Goal: Find specific page/section: Find specific page/section

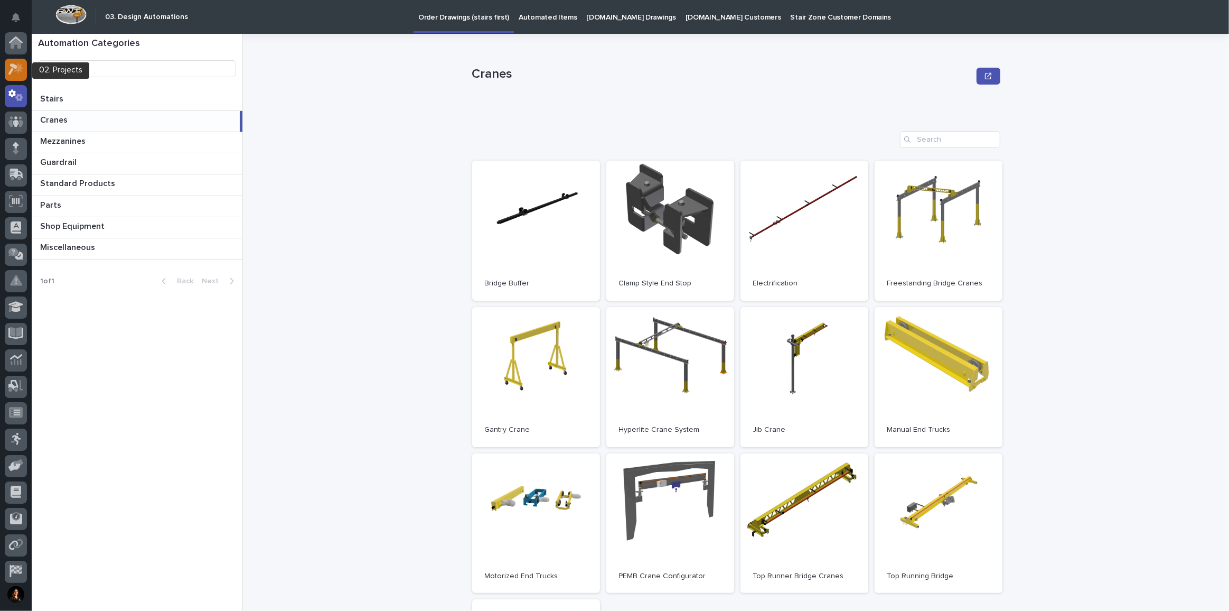
click at [14, 72] on icon at bounding box center [15, 69] width 15 height 12
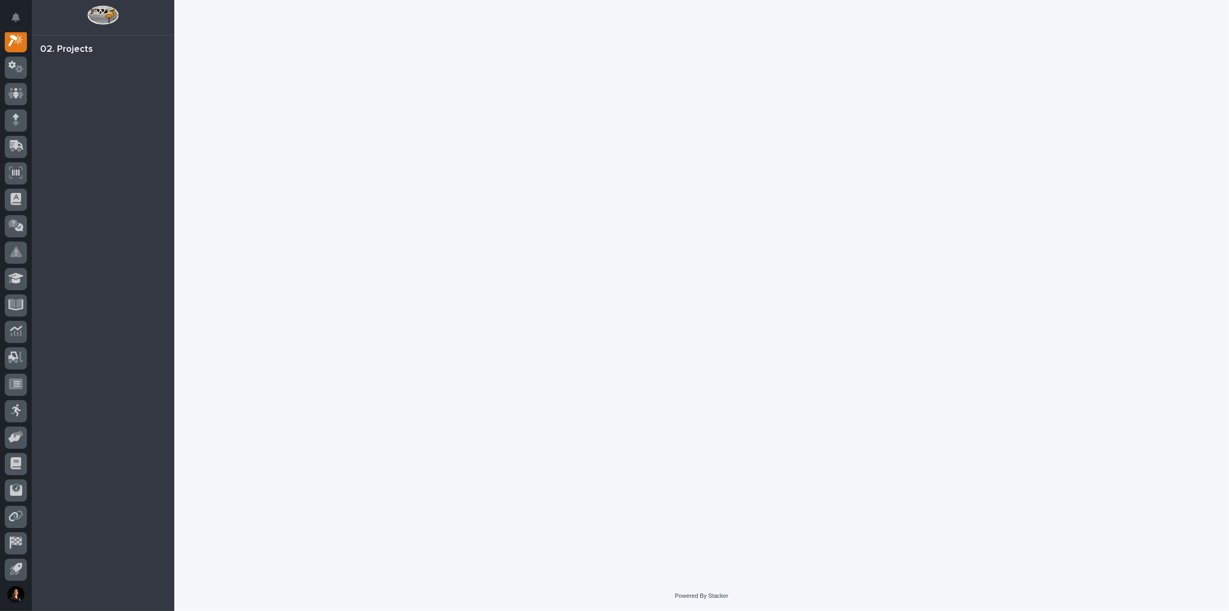
scroll to position [26, 0]
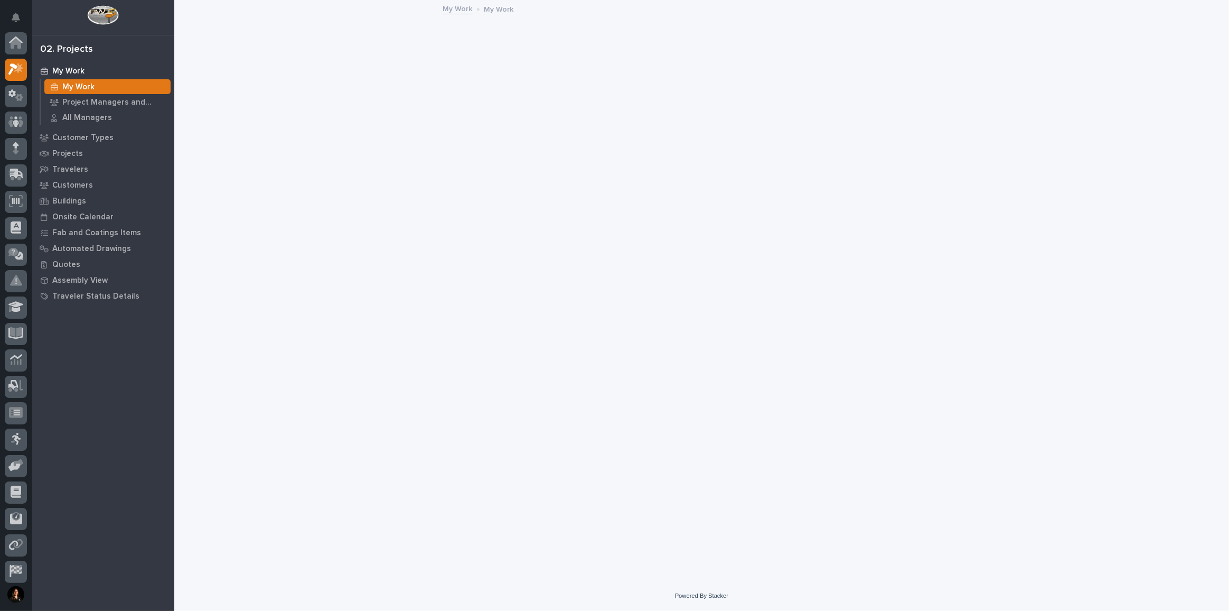
scroll to position [26, 0]
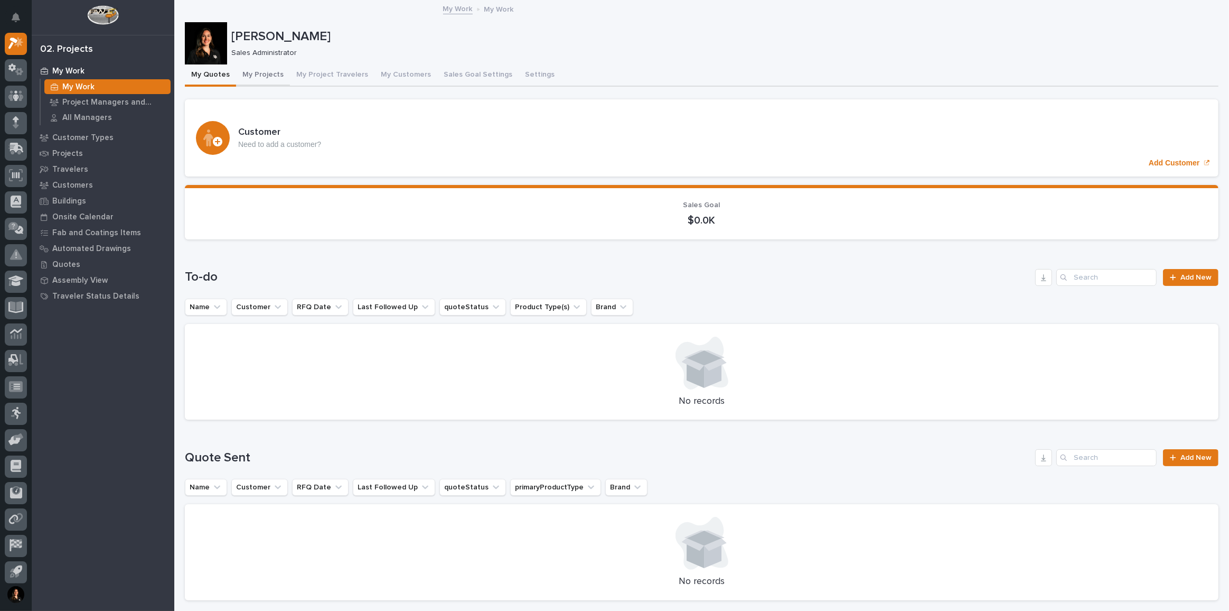
click at [264, 75] on button "My Projects" at bounding box center [263, 75] width 54 height 22
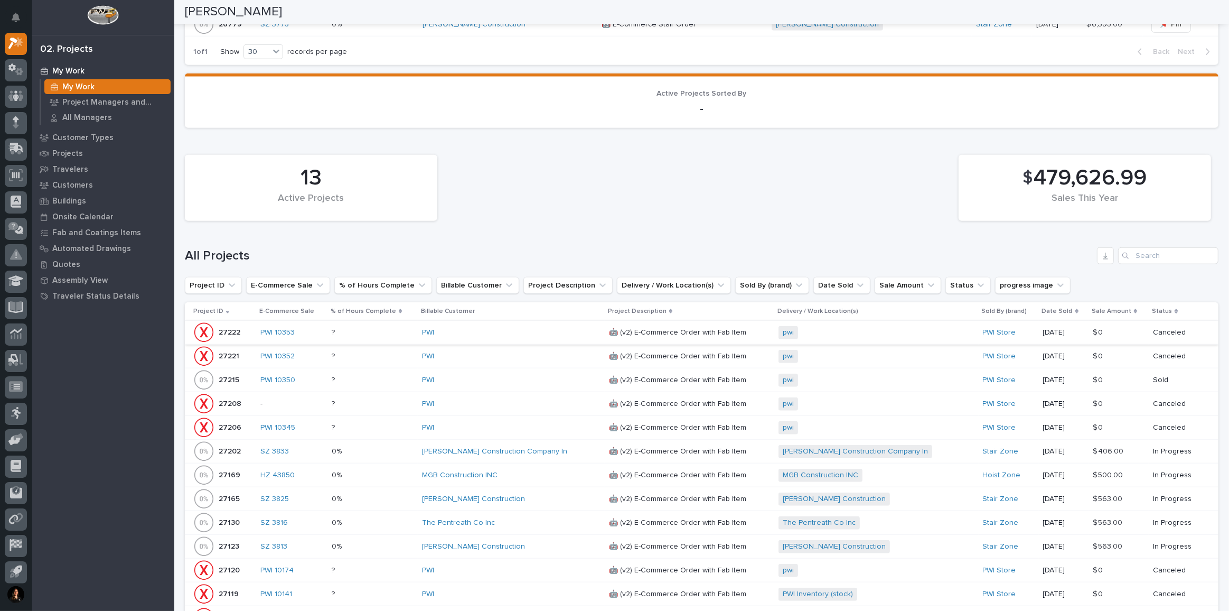
scroll to position [1193, 0]
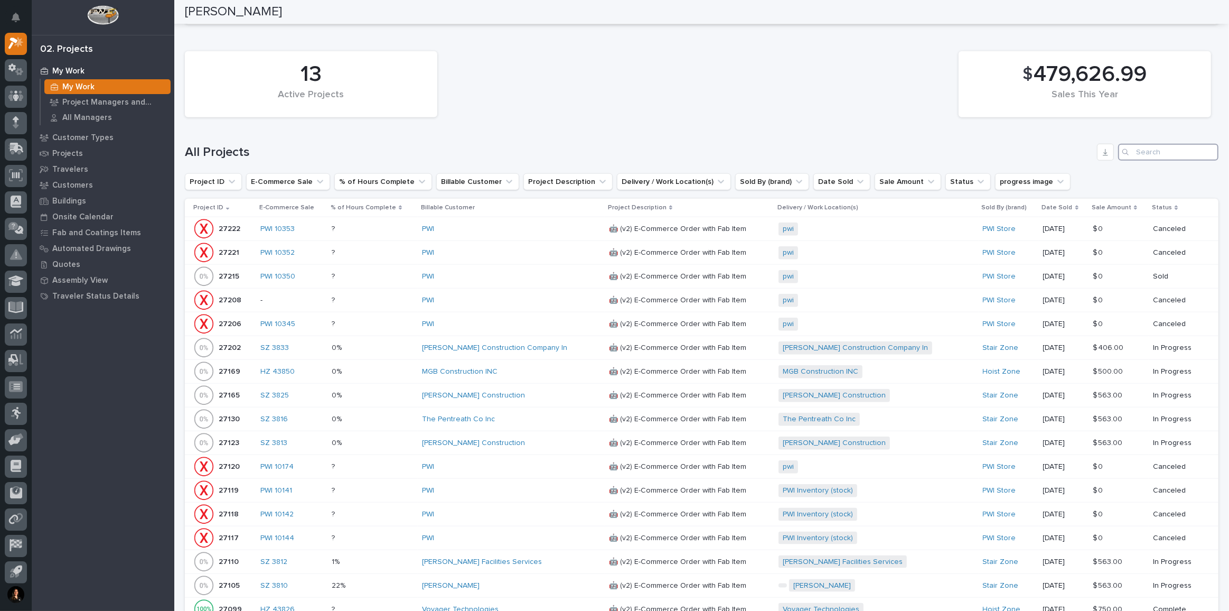
click at [1143, 146] on input "Search" at bounding box center [1168, 152] width 100 height 17
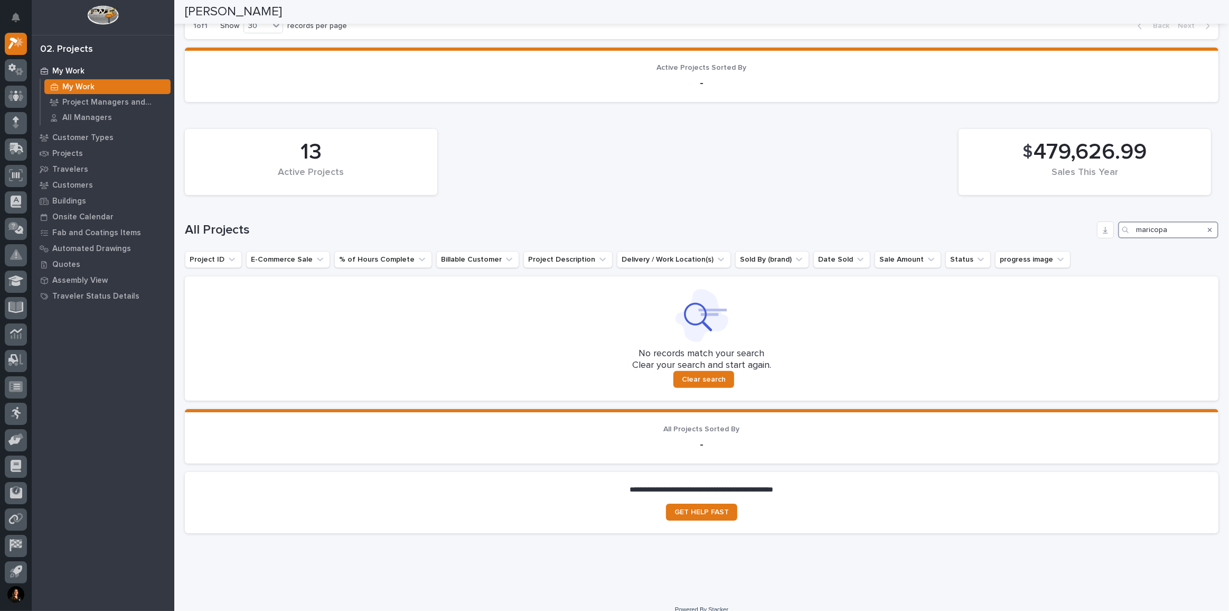
scroll to position [1122, 0]
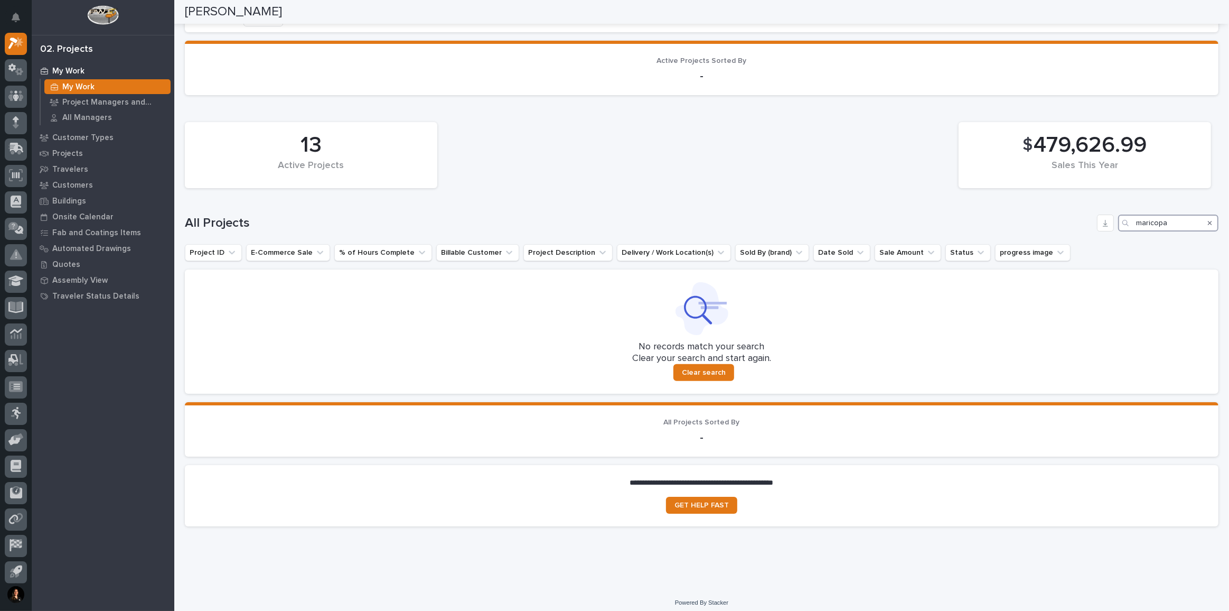
drag, startPoint x: 1174, startPoint y: 212, endPoint x: 860, endPoint y: 203, distance: 313.9
click at [860, 203] on div "13 Active Projects $ 479,626.99 Sales This Year All Projects maricopa Project I…" at bounding box center [702, 255] width 1034 height 277
type input "water"
click at [87, 184] on p "Customers" at bounding box center [72, 186] width 41 height 10
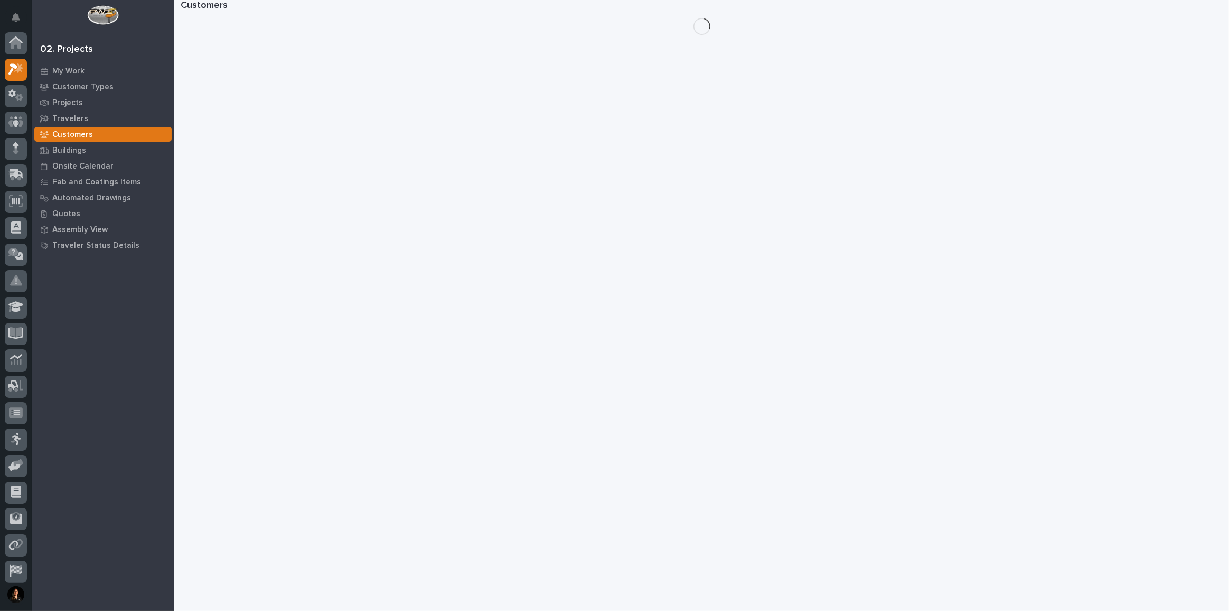
scroll to position [26, 0]
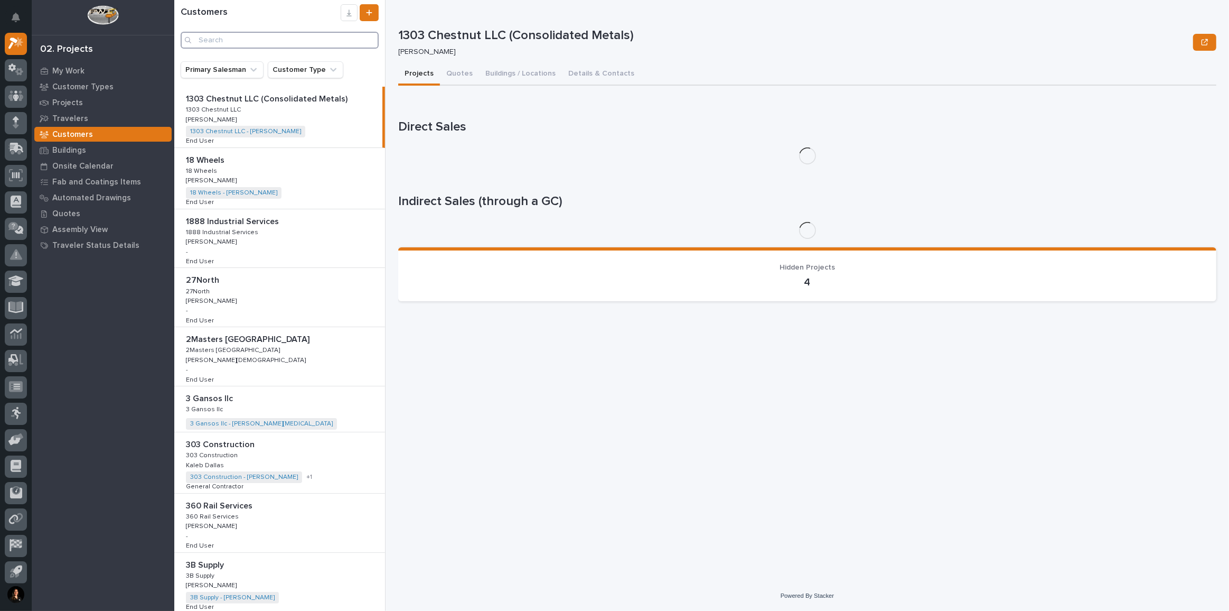
click at [223, 33] on input "Search" at bounding box center [280, 40] width 198 height 17
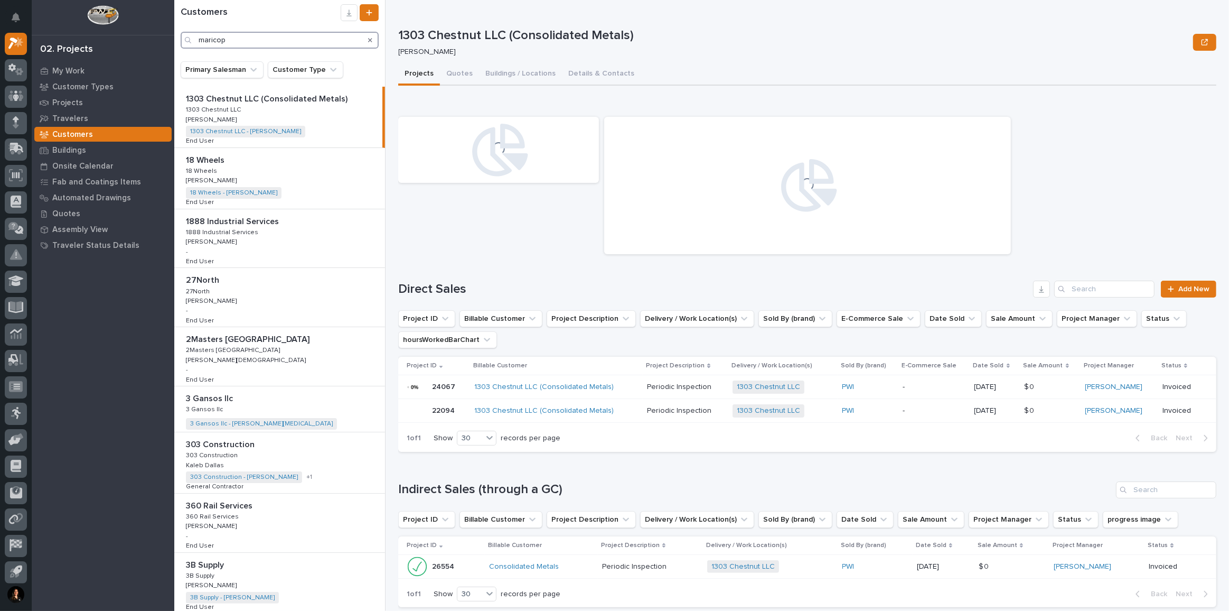
type input "maricopa"
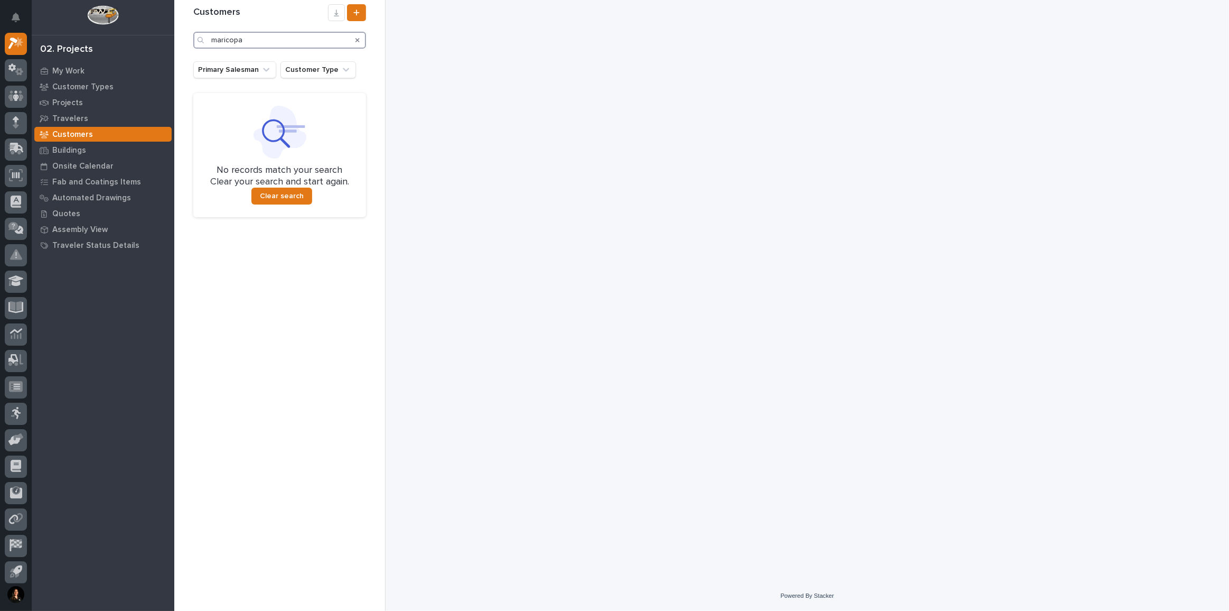
drag, startPoint x: 247, startPoint y: 38, endPoint x: 91, endPoint y: 23, distance: 156.0
click at [174, 25] on div "My Settings Log Out 02. Projects My Work Customer Types Projects Travelers Cust…" at bounding box center [701, 305] width 1055 height 611
